Goal: Information Seeking & Learning: Learn about a topic

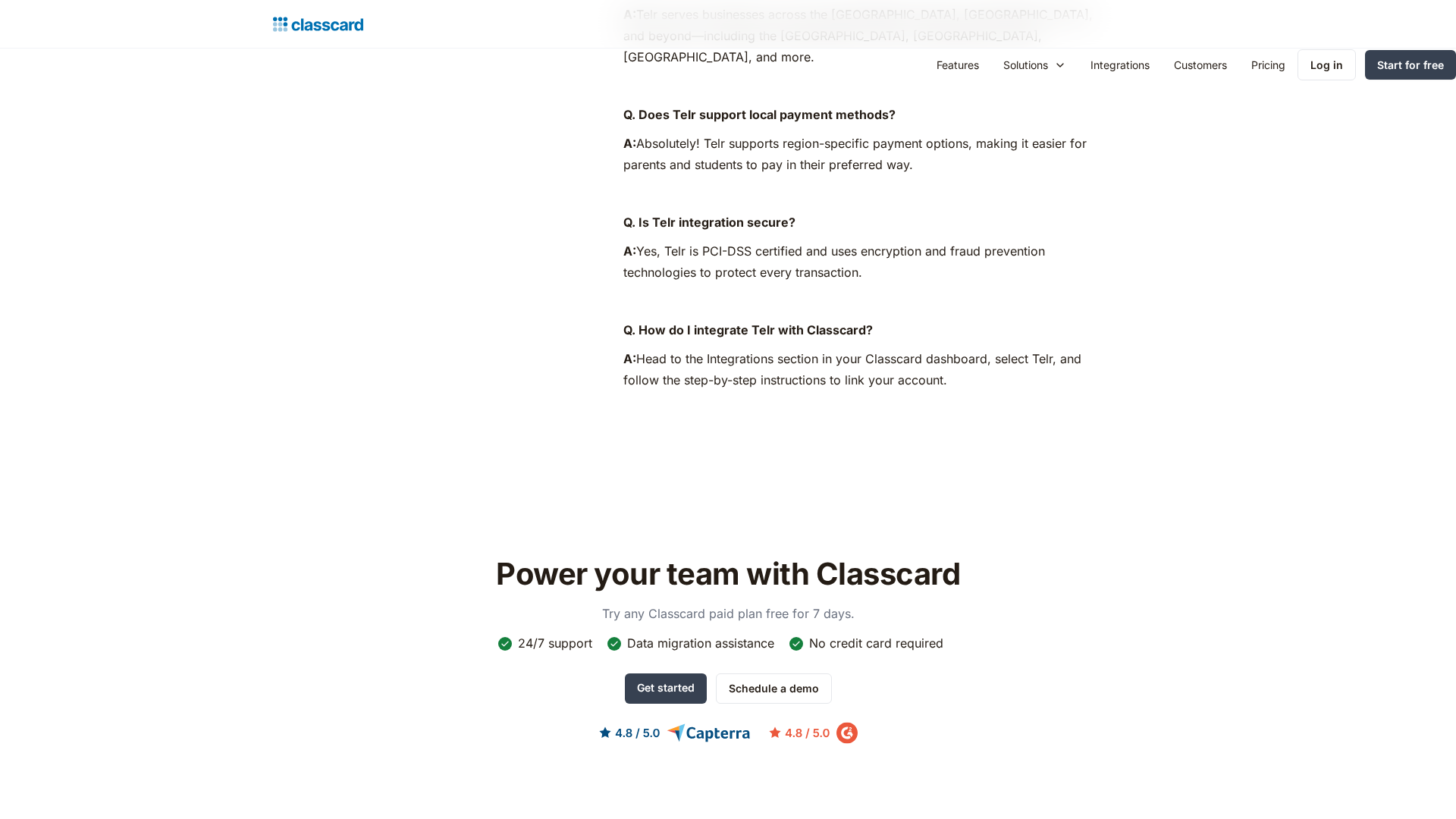
scroll to position [1372, 0]
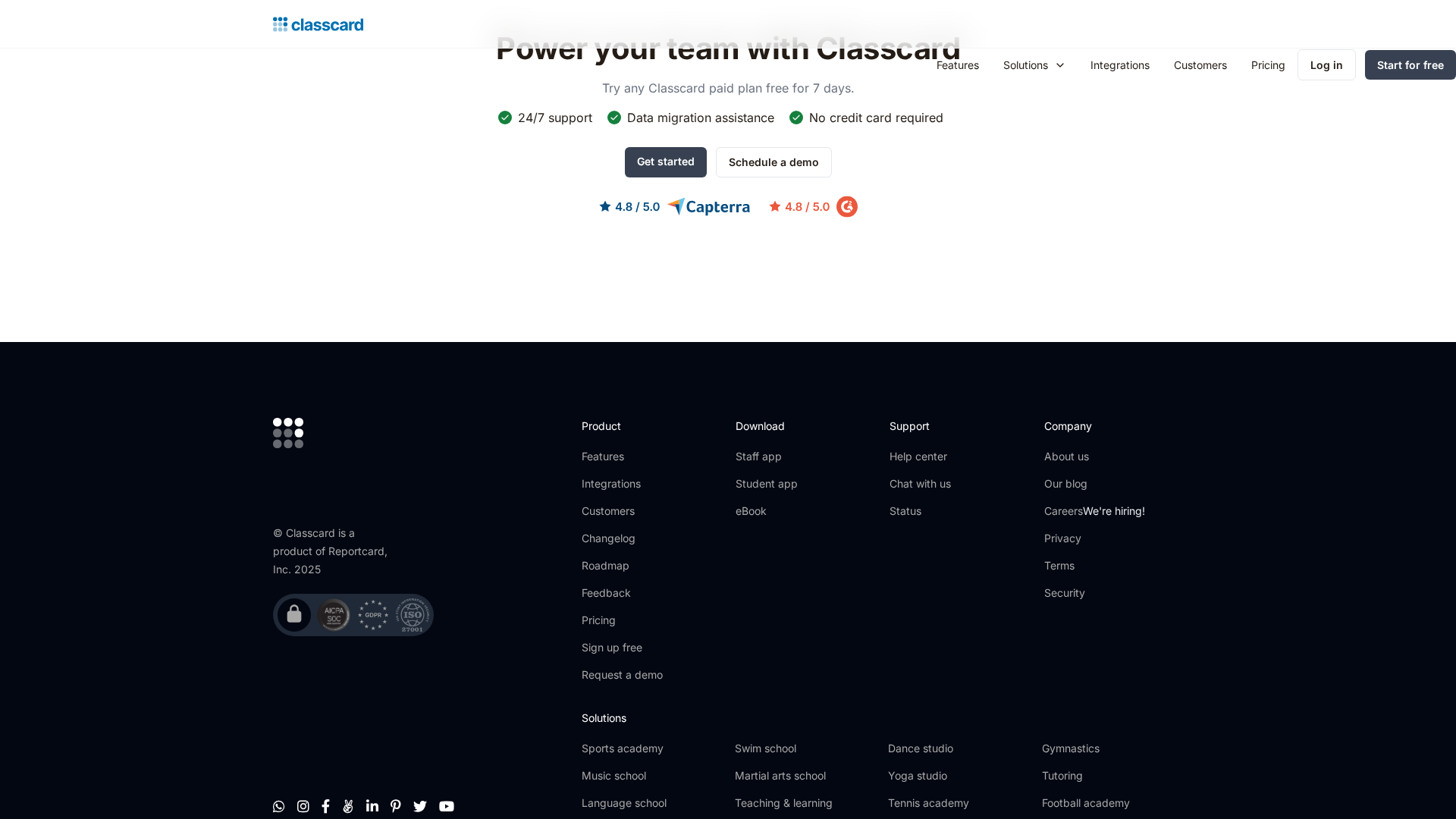
scroll to position [1585, 0]
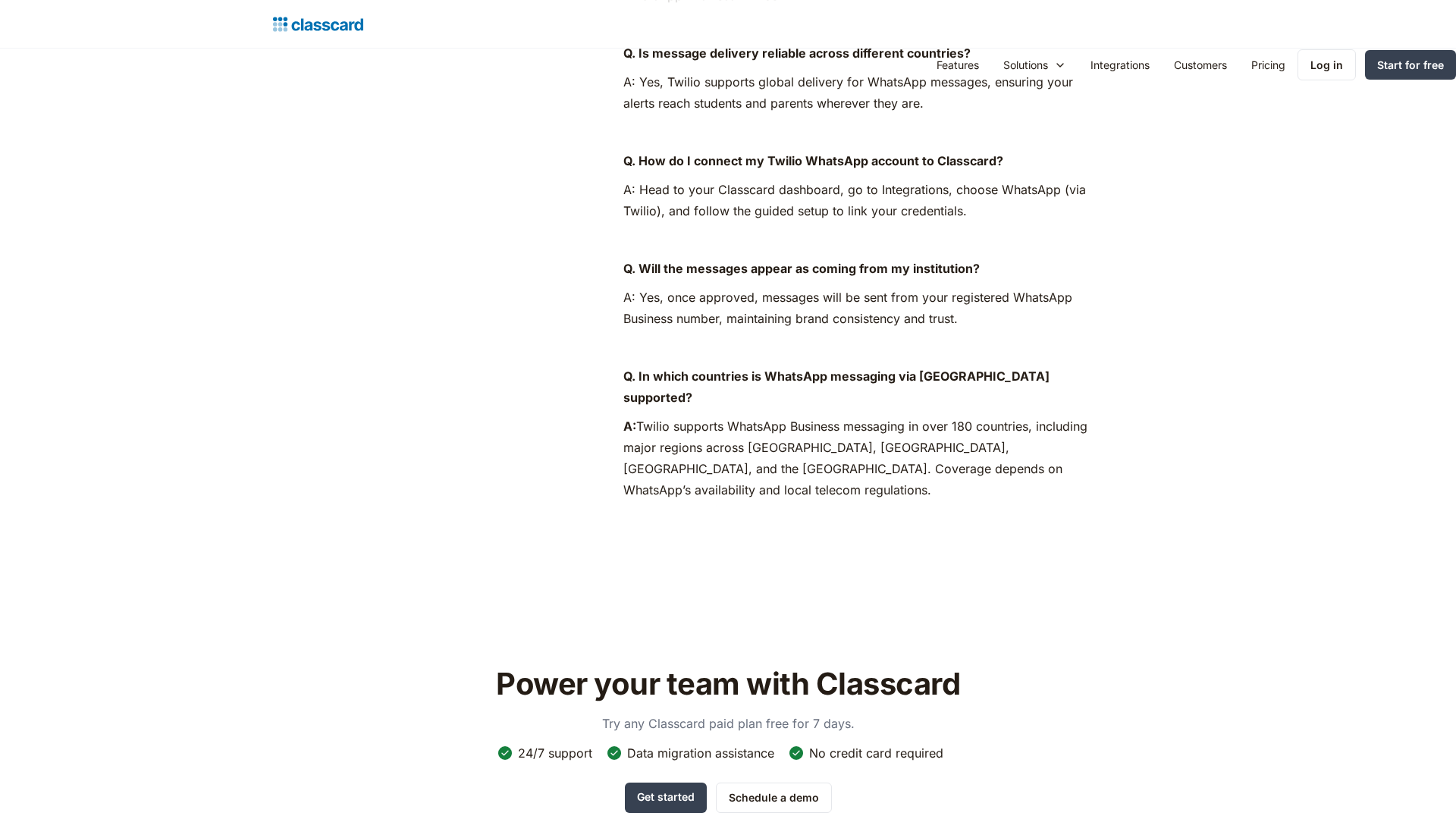
scroll to position [1460, 0]
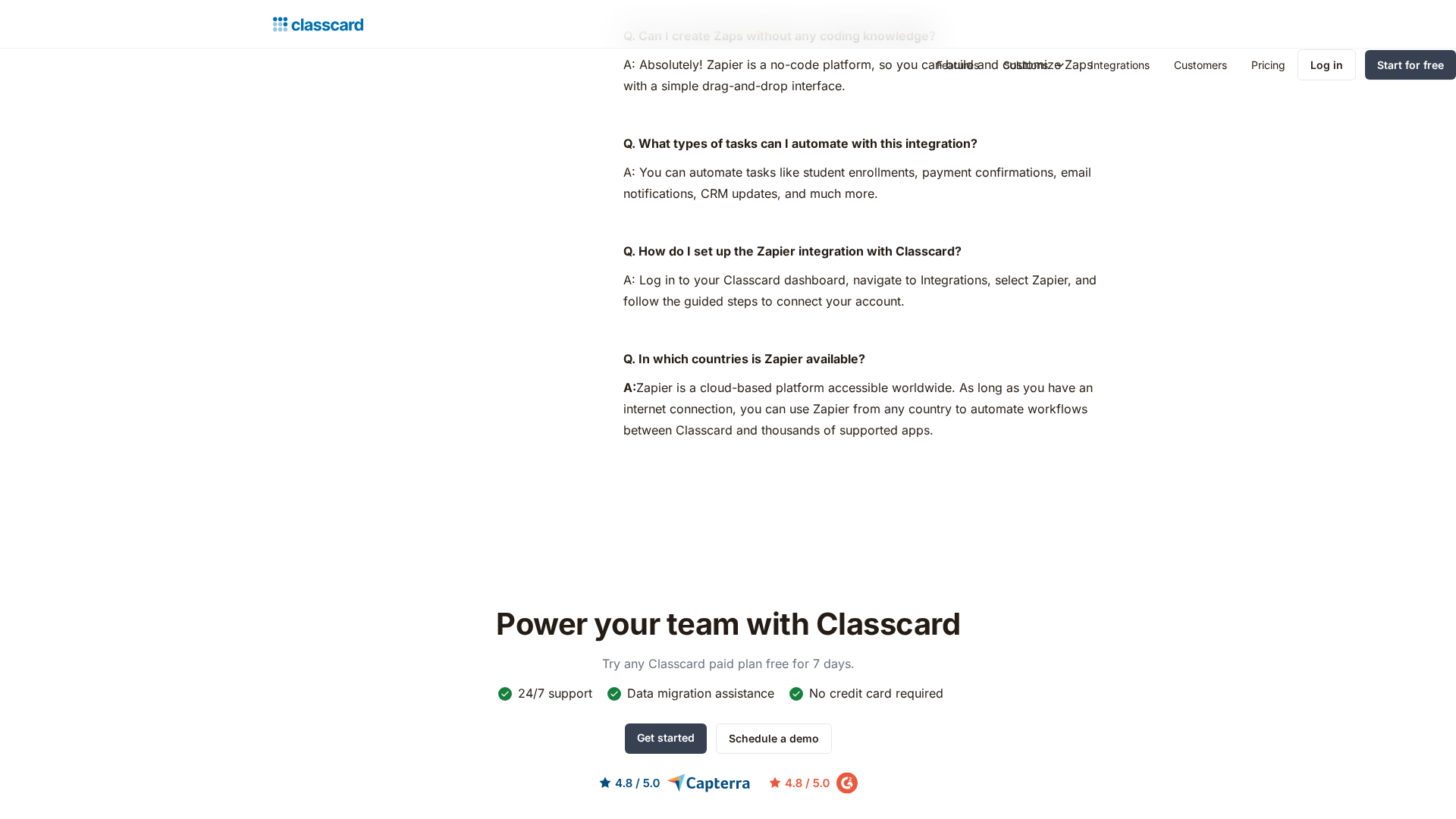
scroll to position [1444, 0]
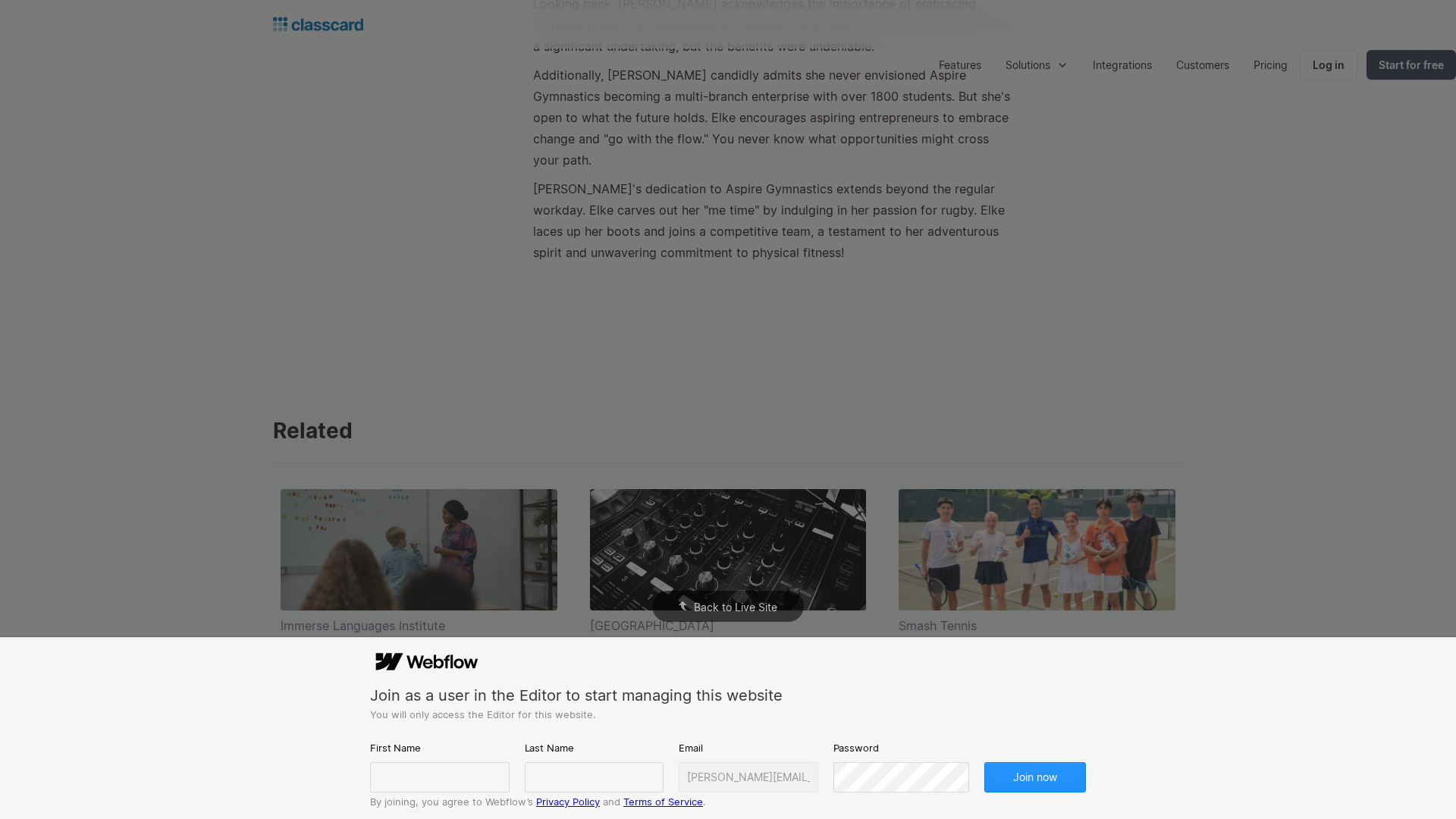
scroll to position [2742, 0]
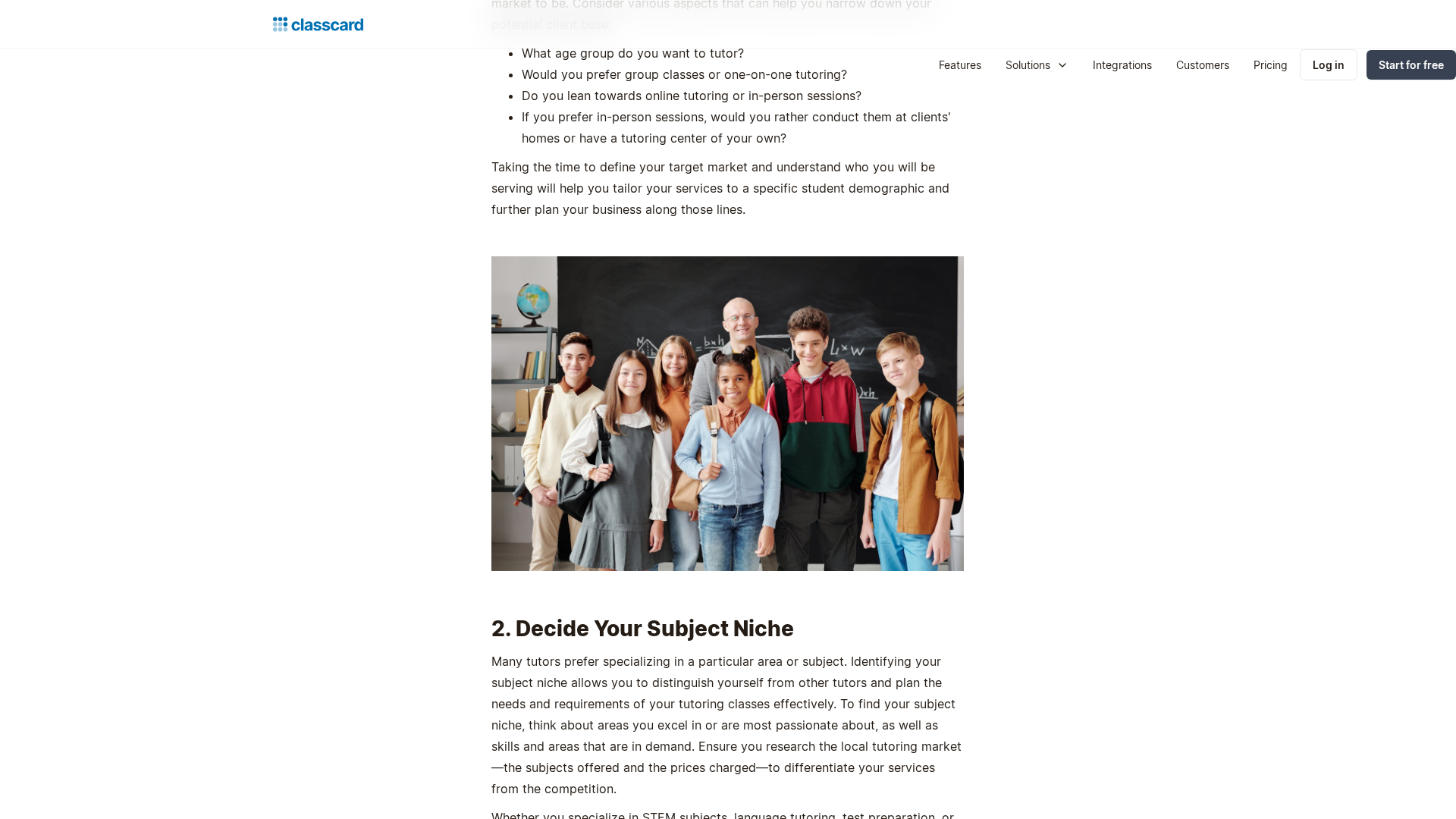
scroll to position [2264, 0]
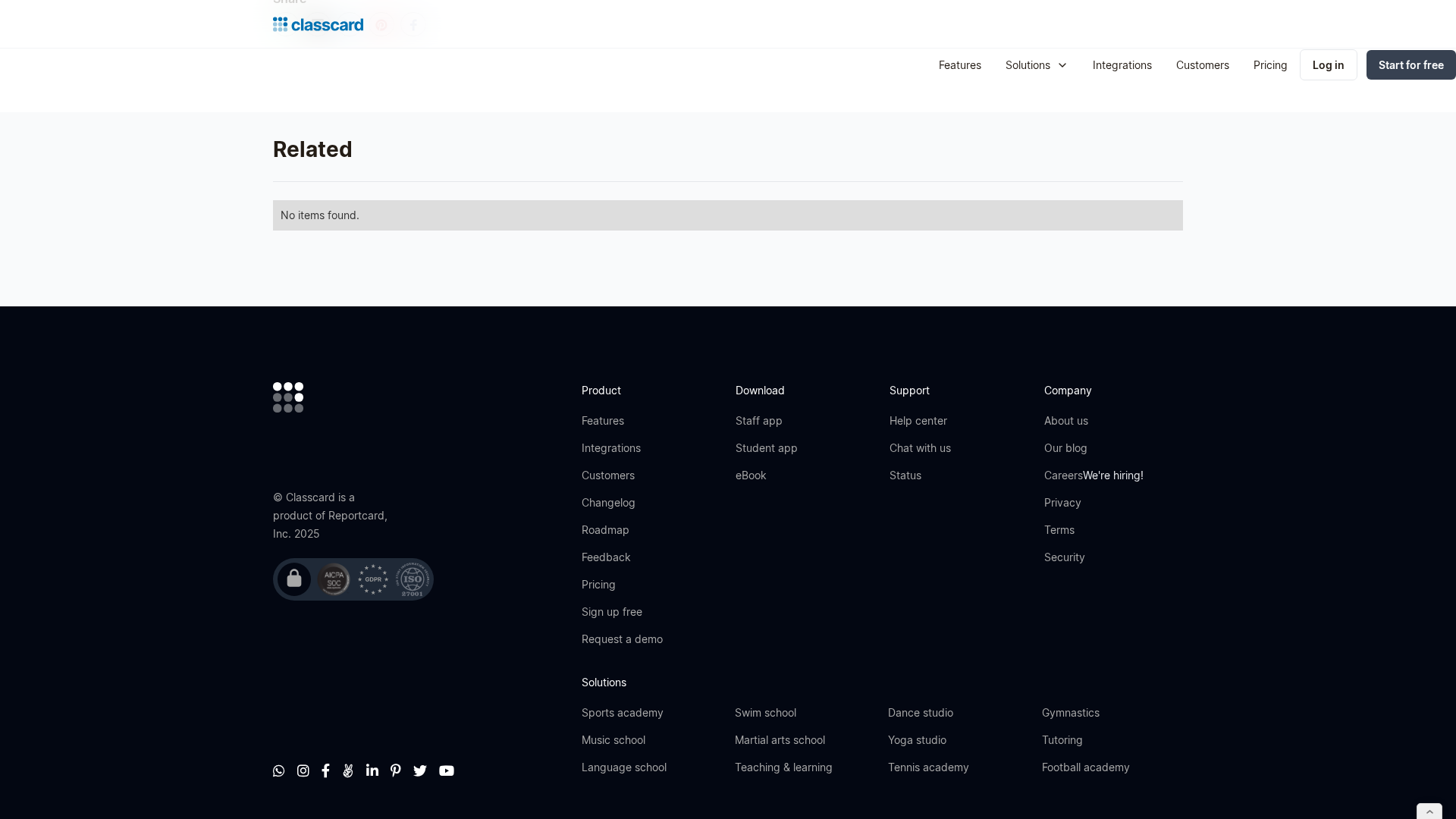
scroll to position [868, 0]
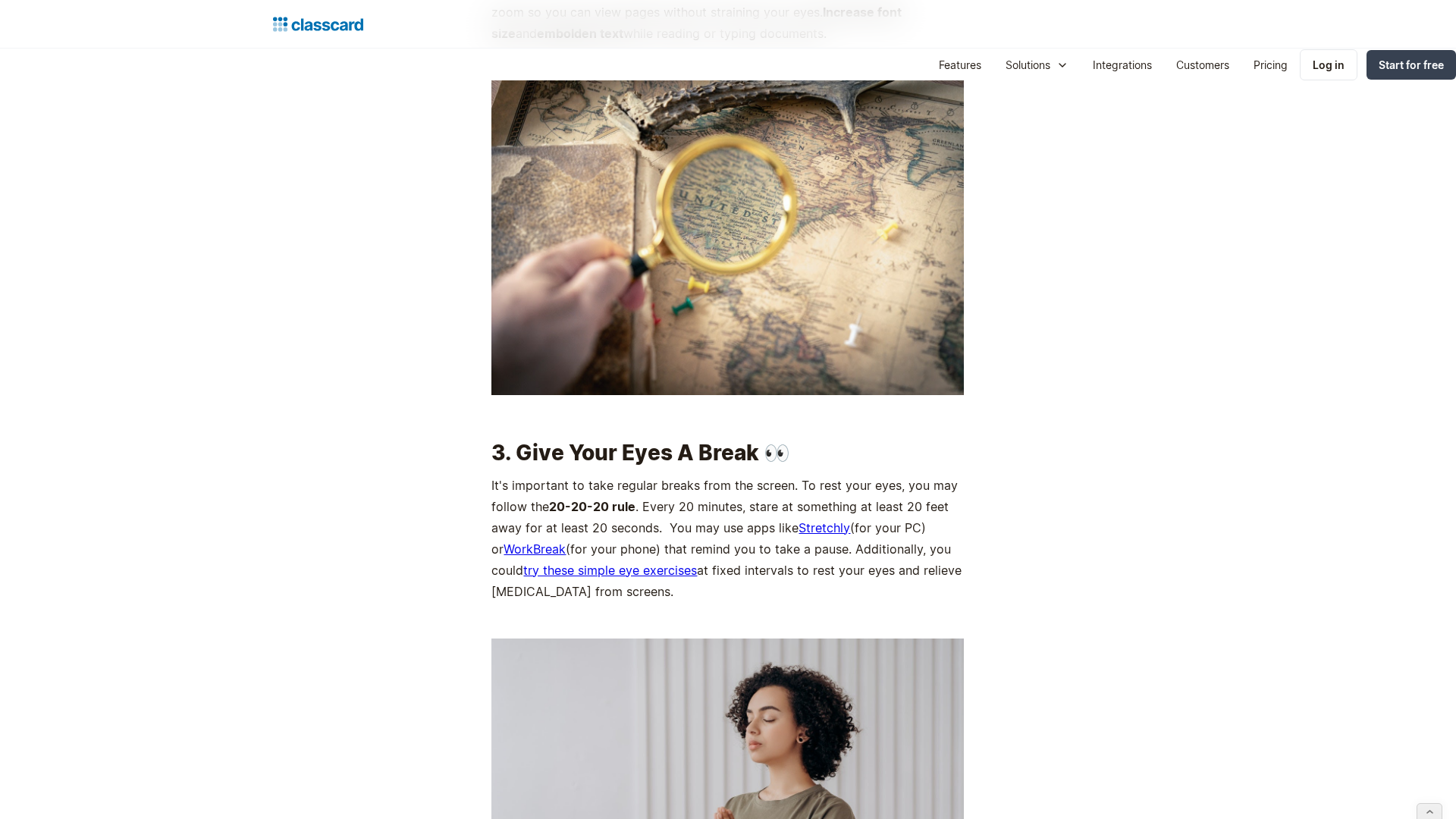
scroll to position [3003, 0]
